Goal: Information Seeking & Learning: Learn about a topic

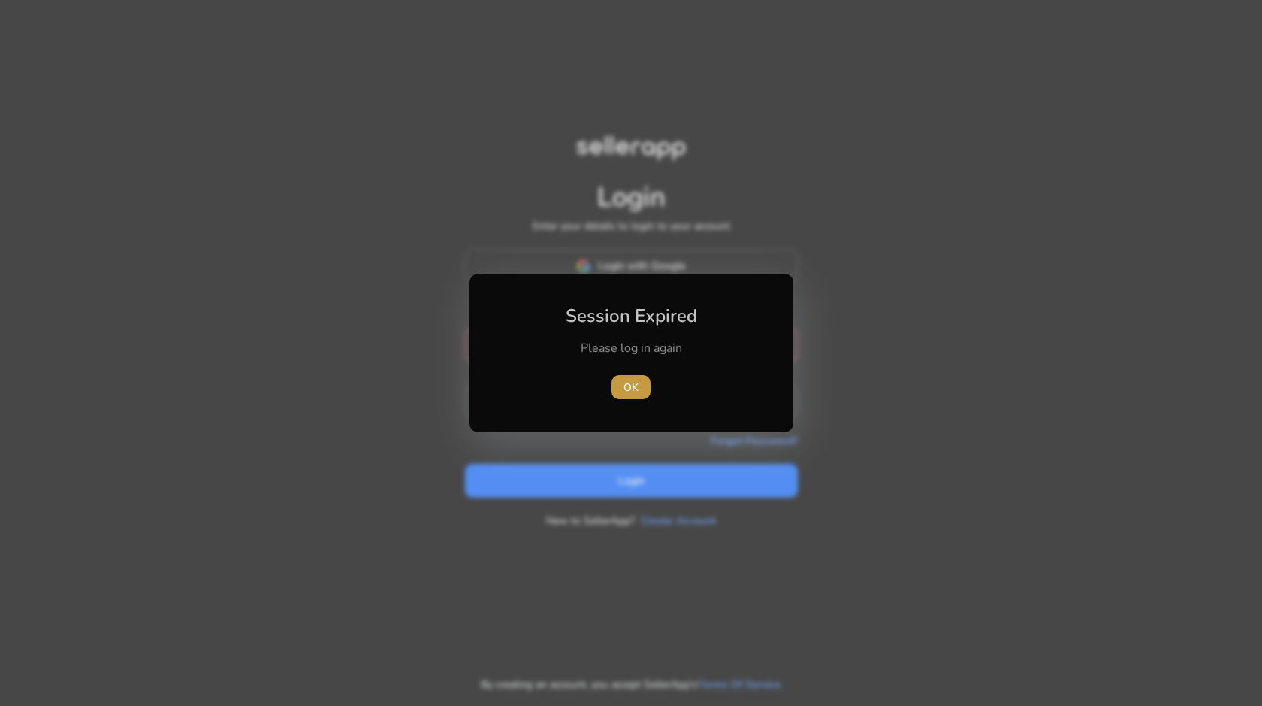
type input "**********"
click at [619, 385] on span "button" at bounding box center [631, 387] width 39 height 36
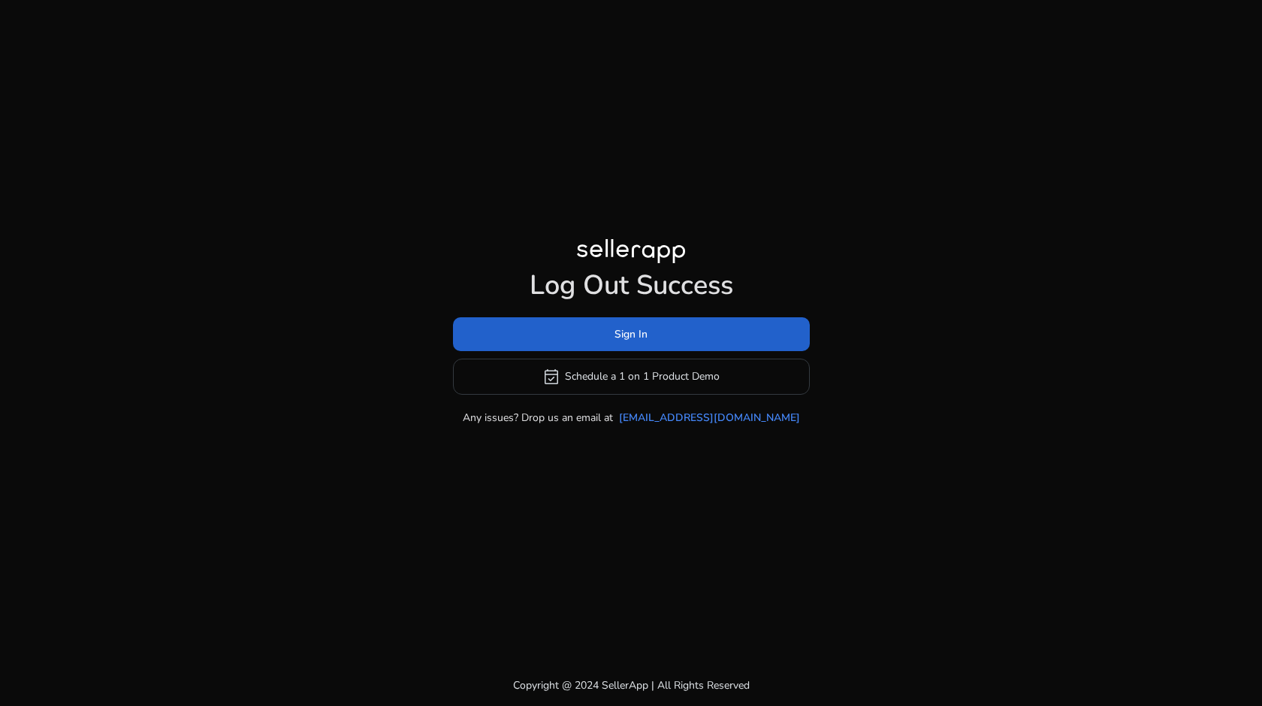
click at [624, 332] on span "Sign In" at bounding box center [631, 334] width 33 height 16
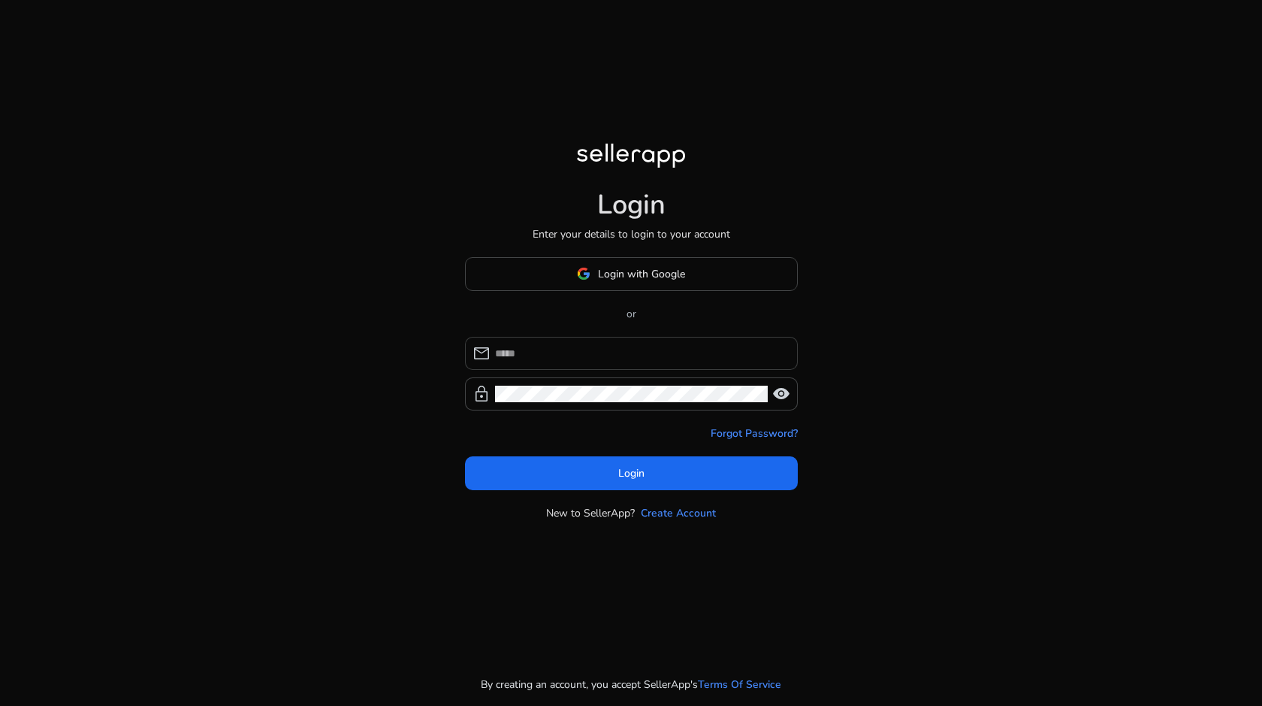
type input "**********"
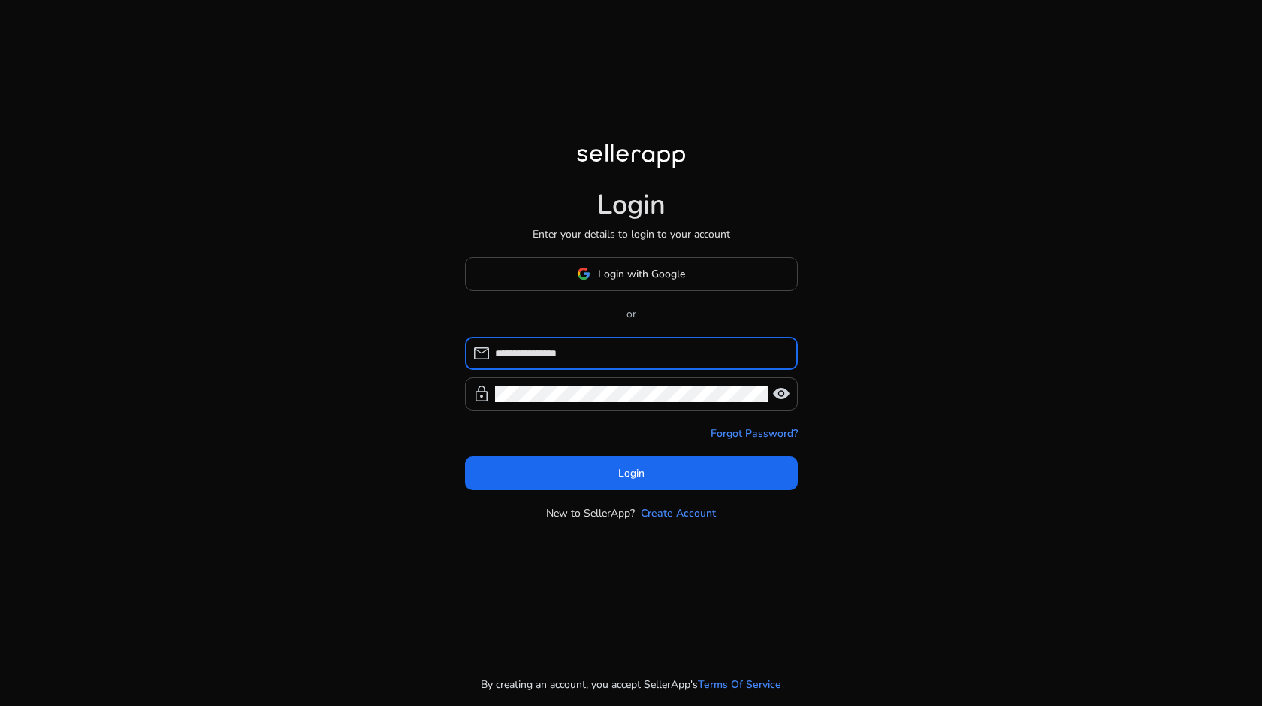
click at [537, 356] on input "**********" at bounding box center [640, 353] width 291 height 17
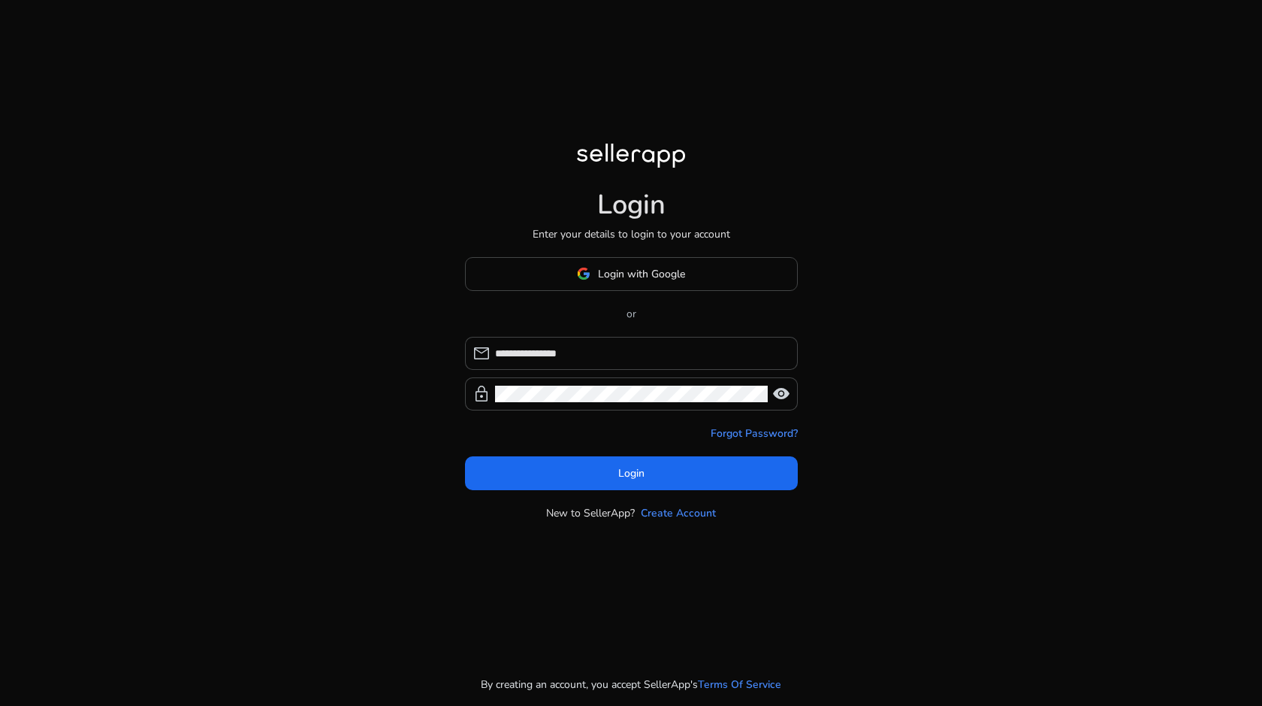
click at [431, 364] on div "**********" at bounding box center [631, 353] width 1262 height 706
click at [519, 464] on span at bounding box center [631, 473] width 333 height 36
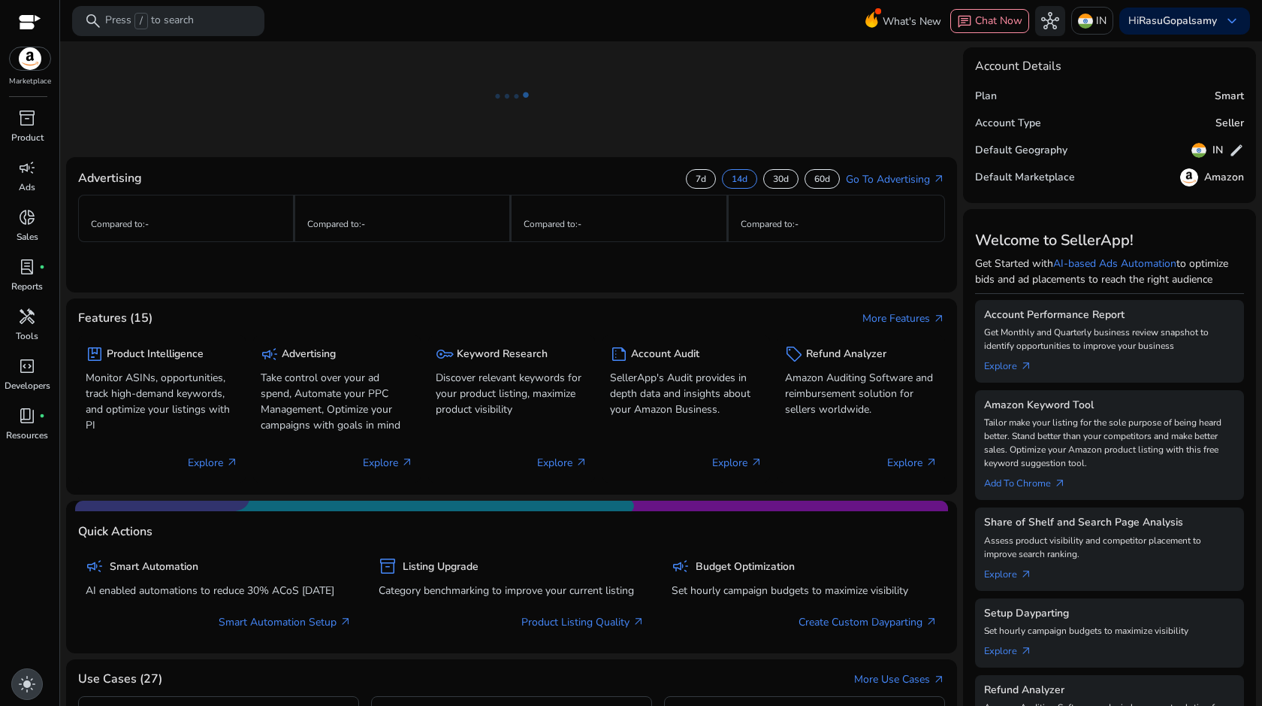
click at [21, 687] on span "light_mode" at bounding box center [27, 684] width 18 height 18
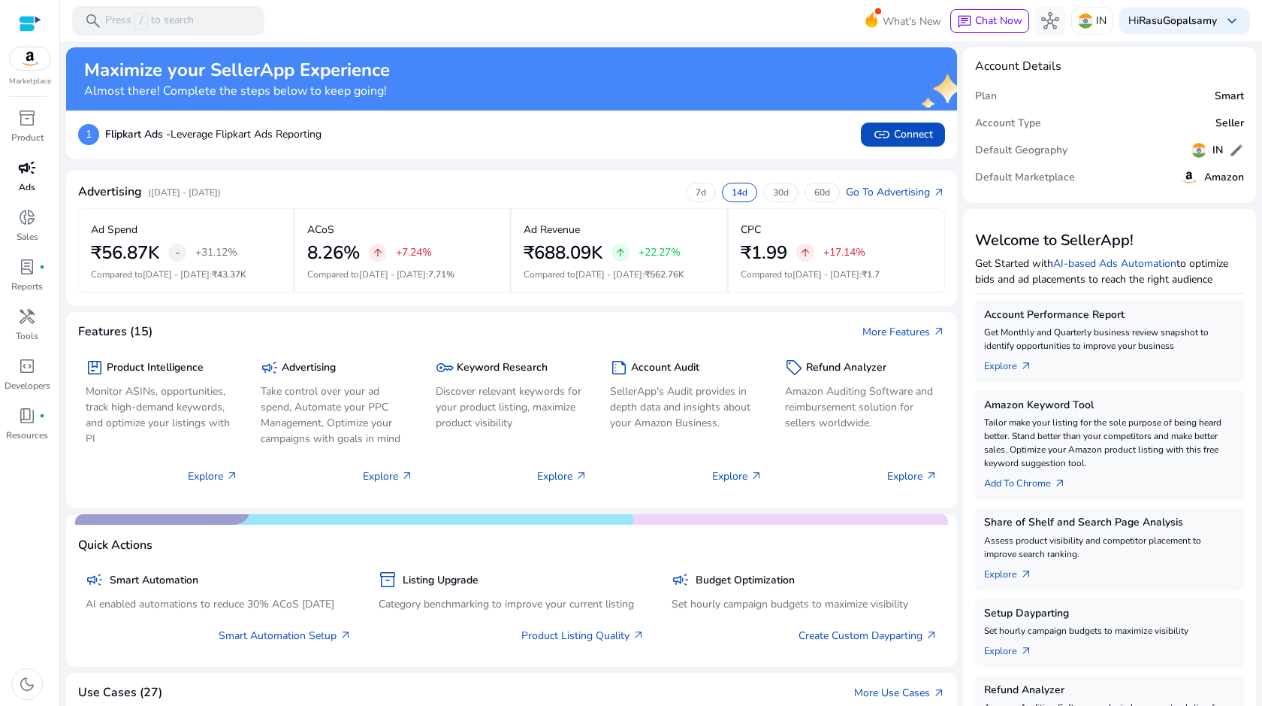
click at [29, 183] on p "Ads" at bounding box center [27, 187] width 17 height 14
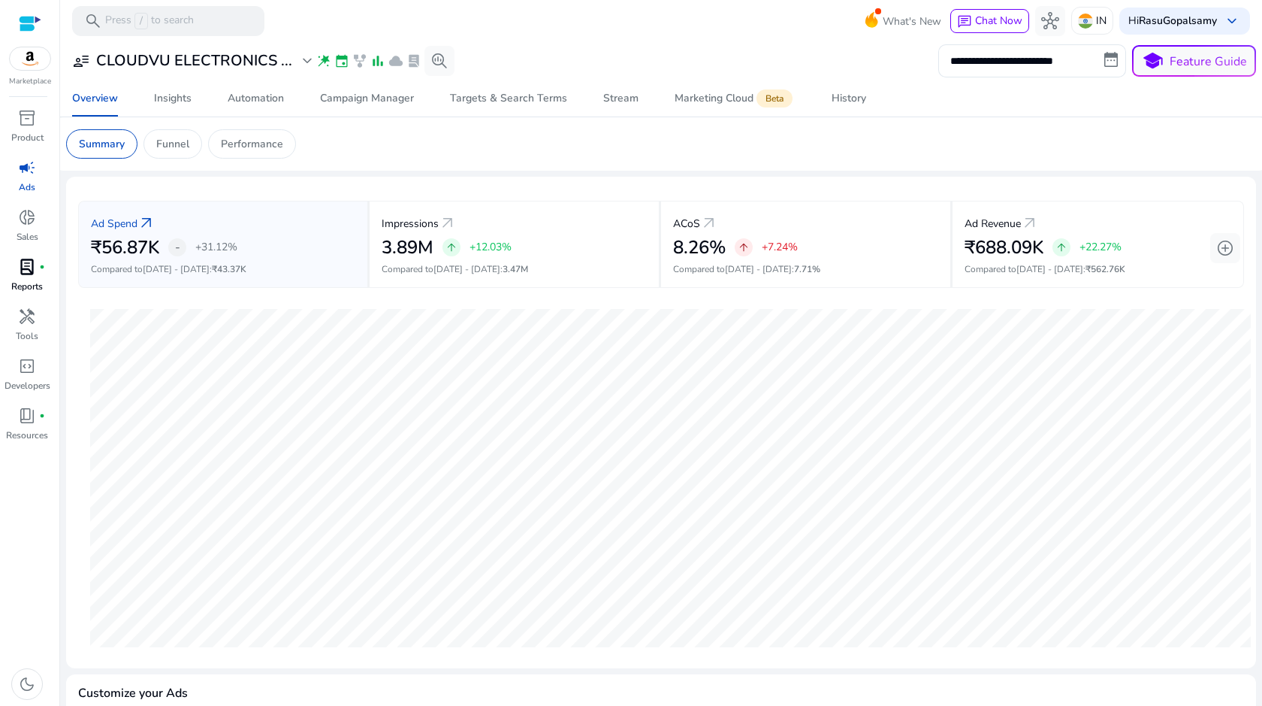
click at [16, 268] on div "lab_profile fiber_manual_record" at bounding box center [27, 267] width 42 height 24
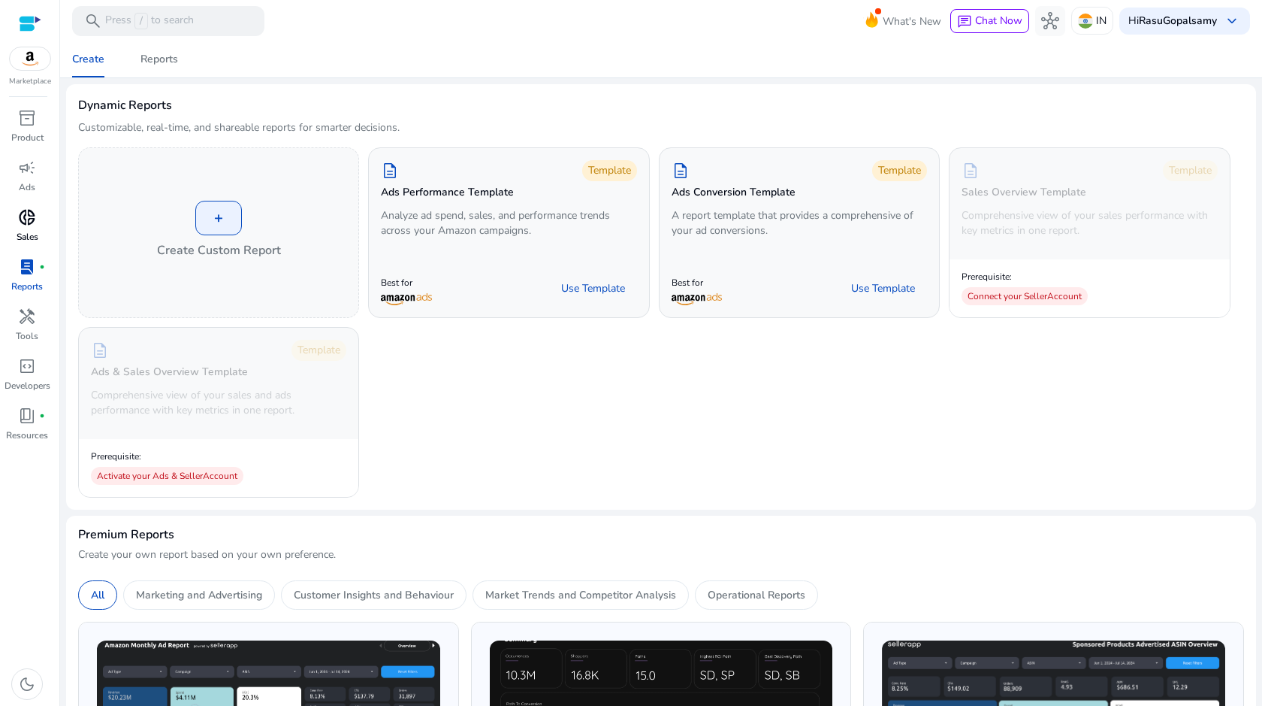
click at [20, 224] on span "donut_small" at bounding box center [27, 217] width 18 height 18
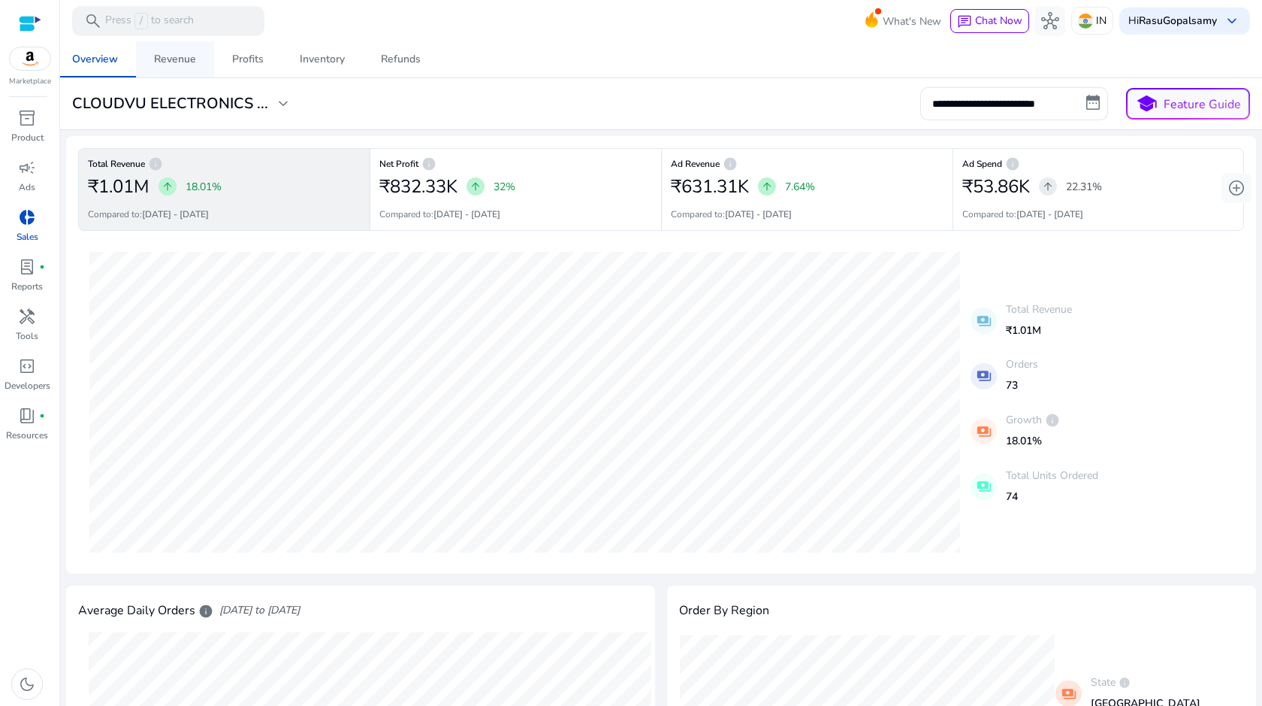
click at [178, 48] on span "Revenue" at bounding box center [175, 59] width 42 height 36
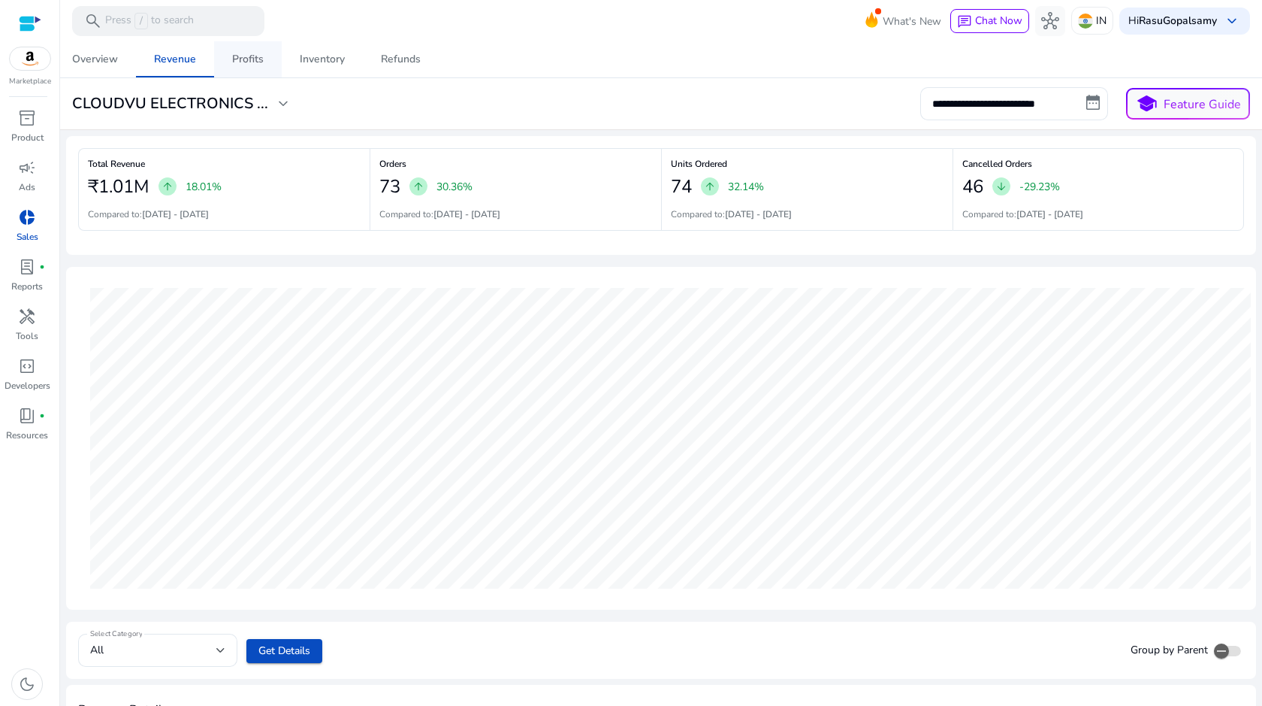
click at [242, 63] on div "Profits" at bounding box center [248, 59] width 32 height 11
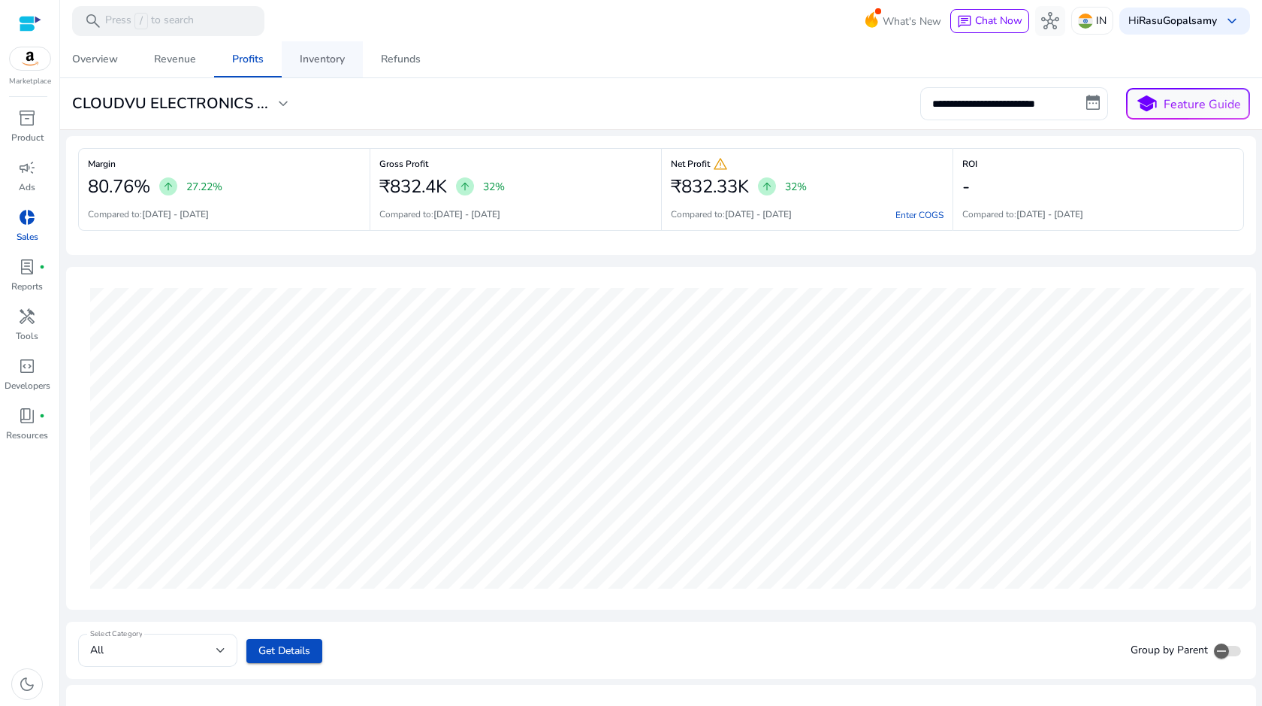
click at [321, 58] on div "Inventory" at bounding box center [322, 59] width 45 height 11
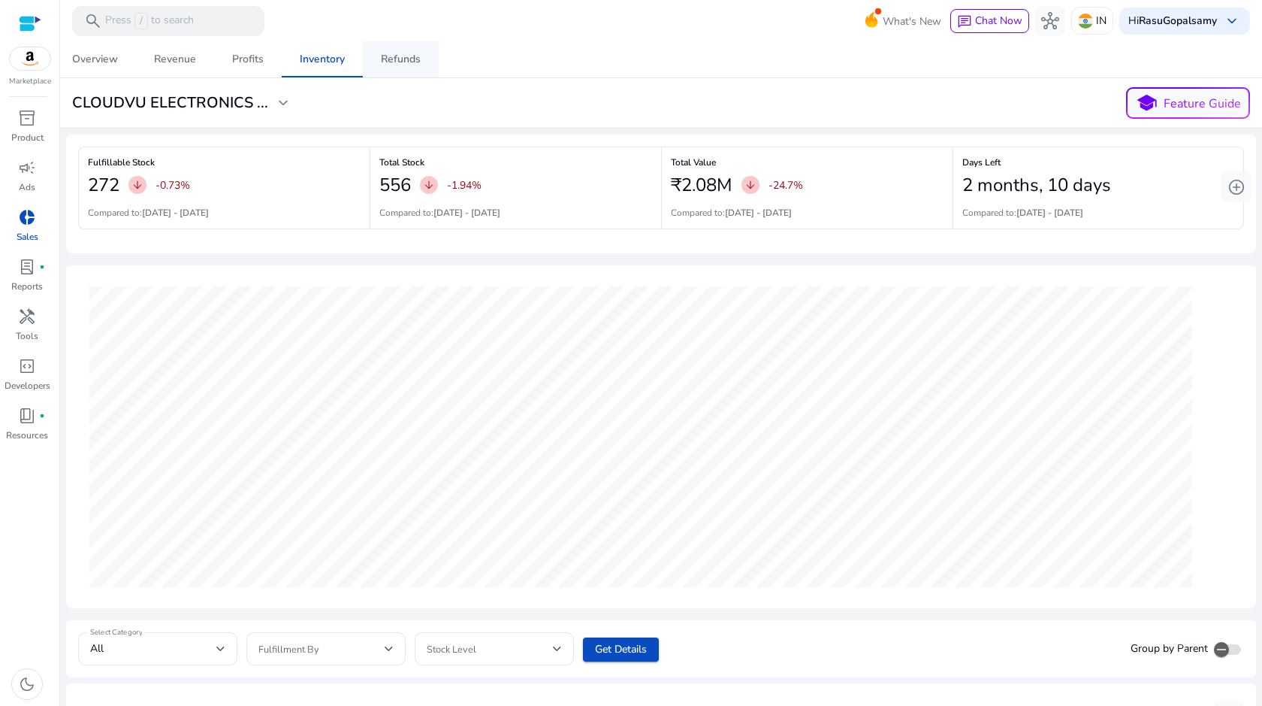
click at [400, 62] on div "Refunds" at bounding box center [401, 59] width 40 height 11
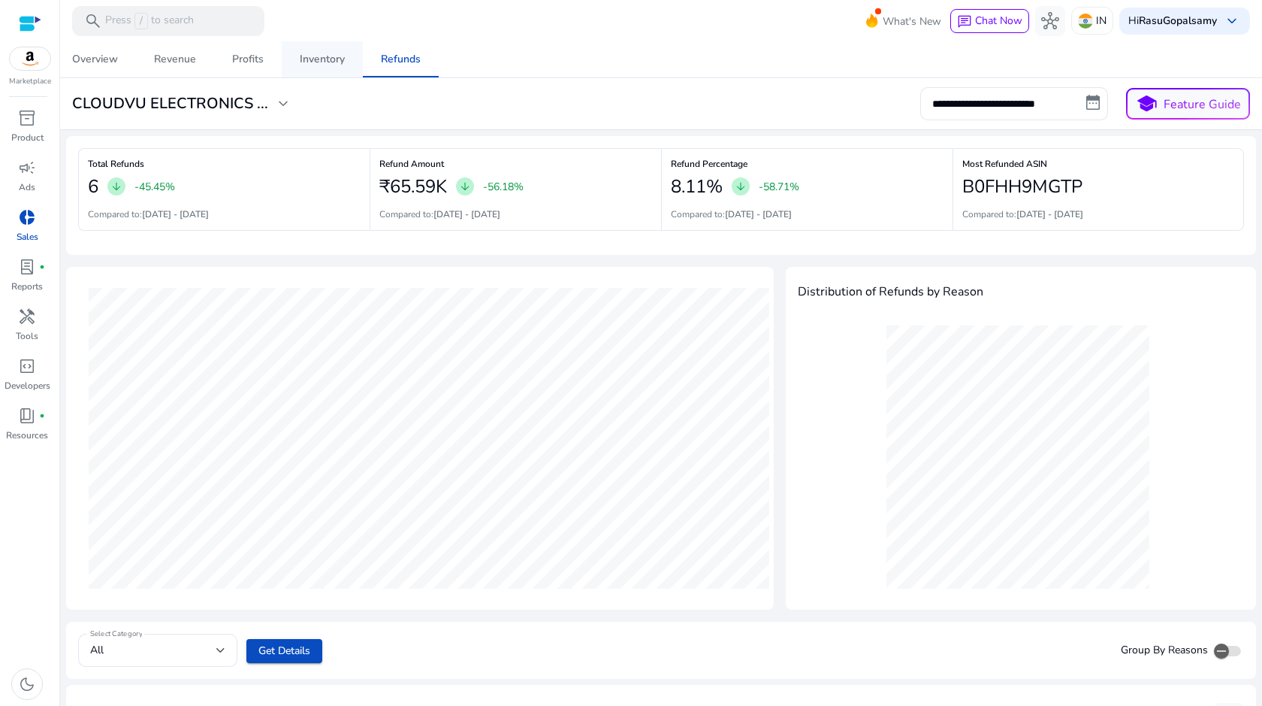
click at [347, 62] on link "Inventory" at bounding box center [322, 59] width 81 height 36
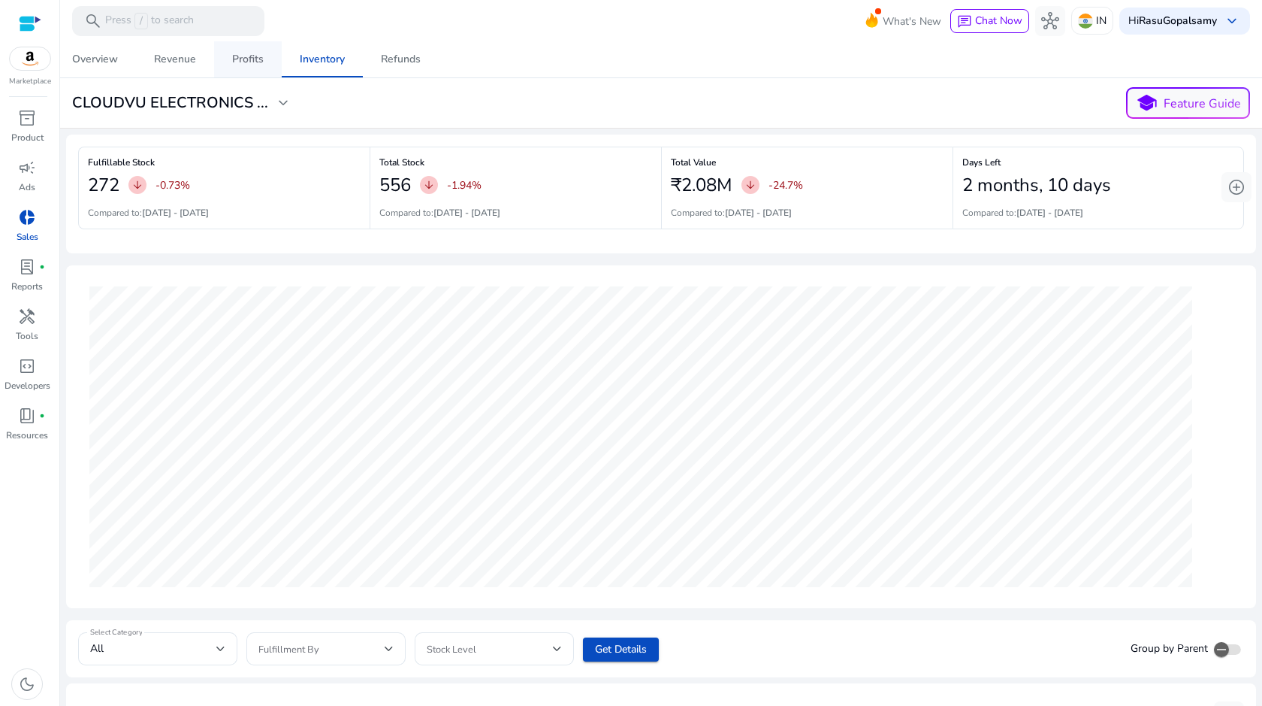
click at [255, 54] on div "Profits" at bounding box center [248, 59] width 32 height 11
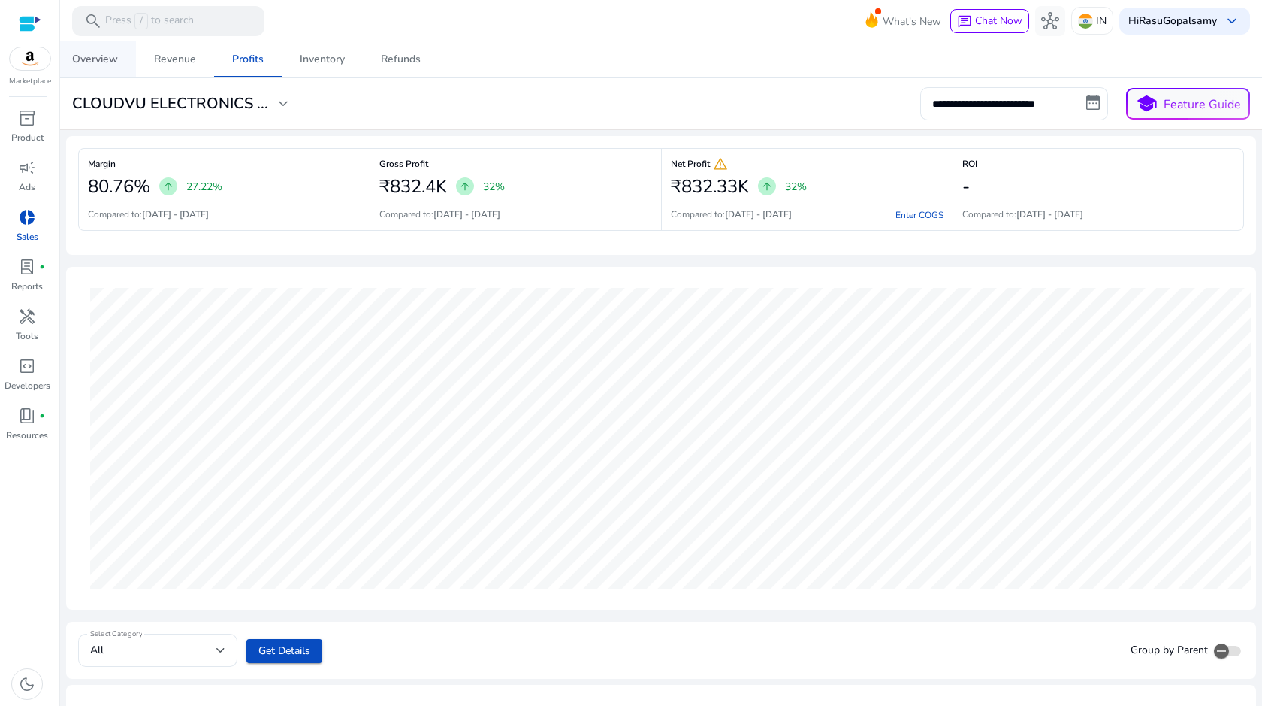
click at [93, 55] on div "Overview" at bounding box center [95, 59] width 46 height 11
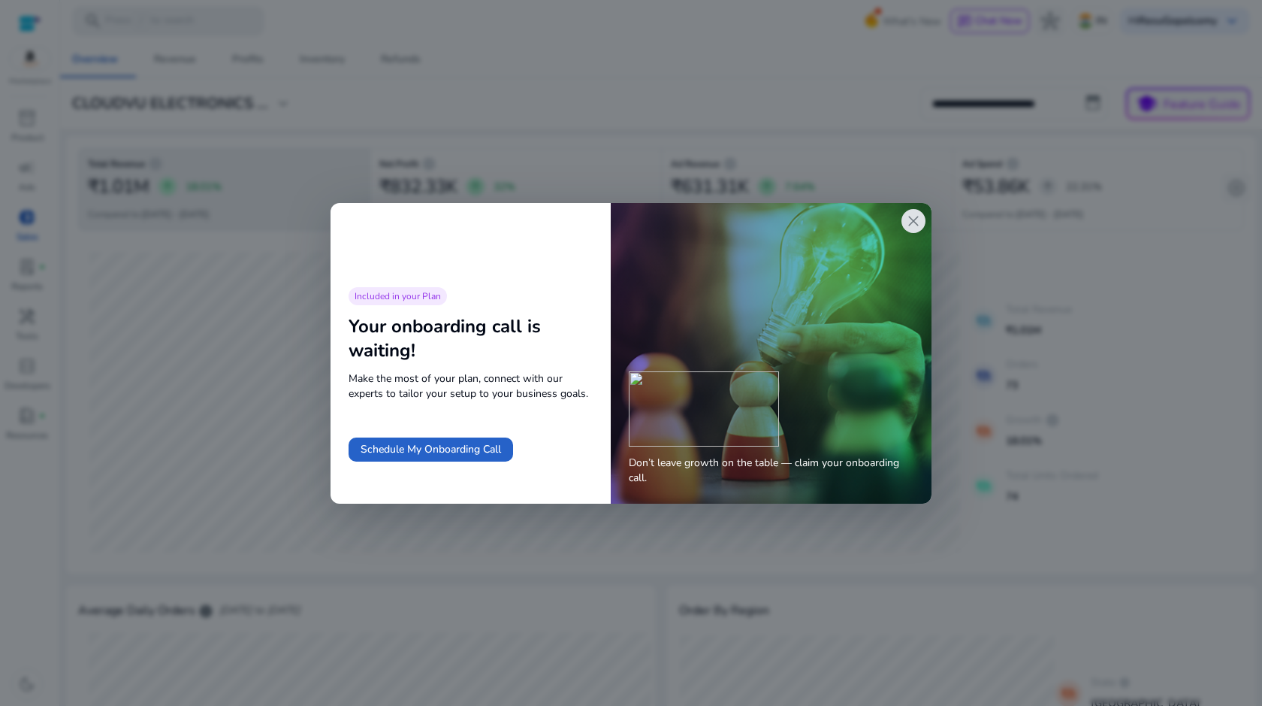
click at [907, 219] on span "close" at bounding box center [914, 221] width 18 height 18
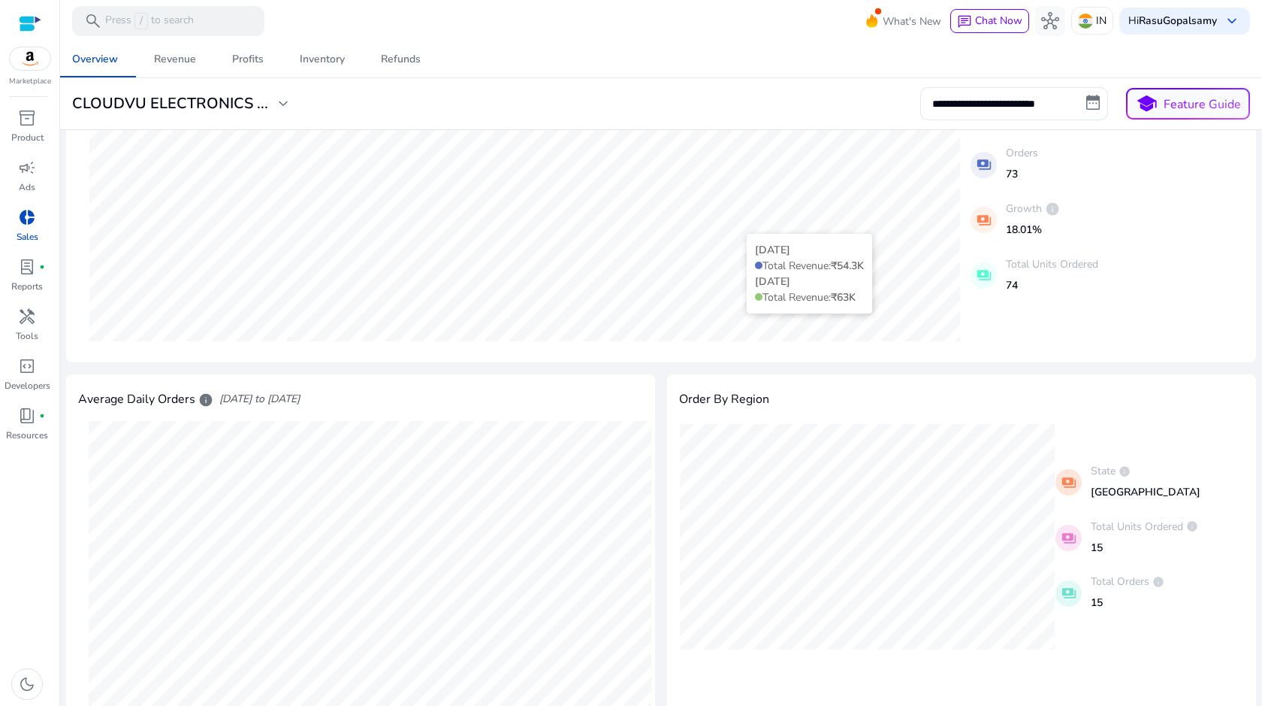
scroll to position [212, 0]
click at [175, 62] on div "CLOUDVU ELECTRONICS PRIVATE LIMITED" at bounding box center [178, 74] width 229 height 30
click at [174, 60] on div "Revenue" at bounding box center [175, 59] width 42 height 11
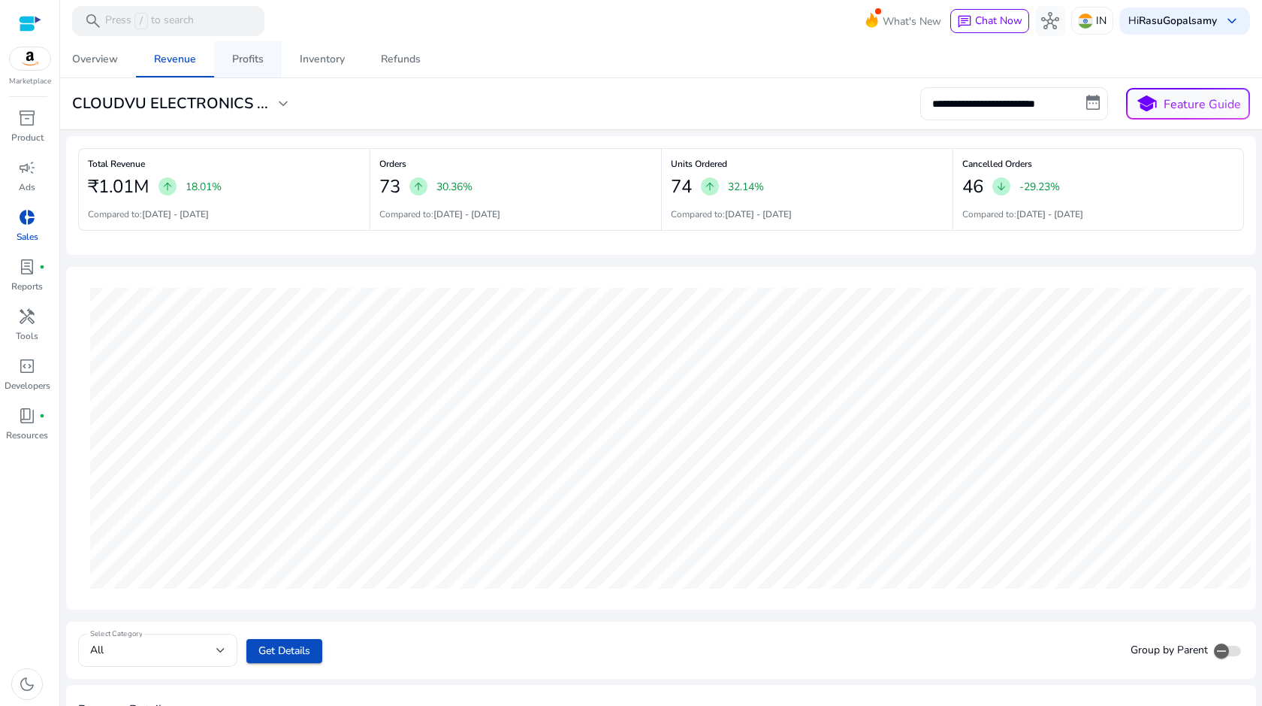
click at [249, 62] on div "Profits" at bounding box center [248, 59] width 32 height 11
